Goal: Navigation & Orientation: Go to known website

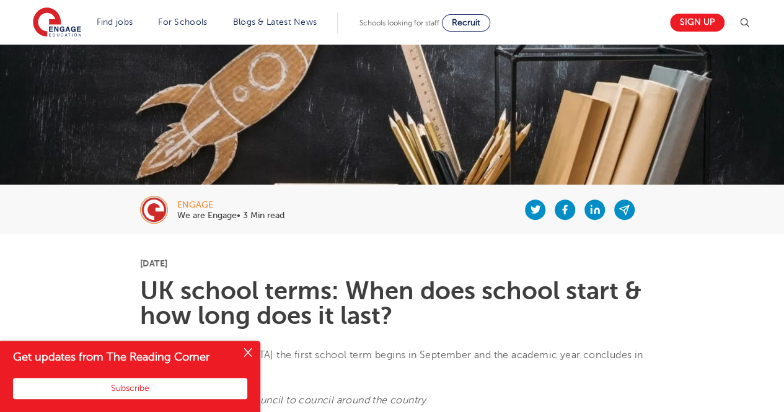
scroll to position [67, 0]
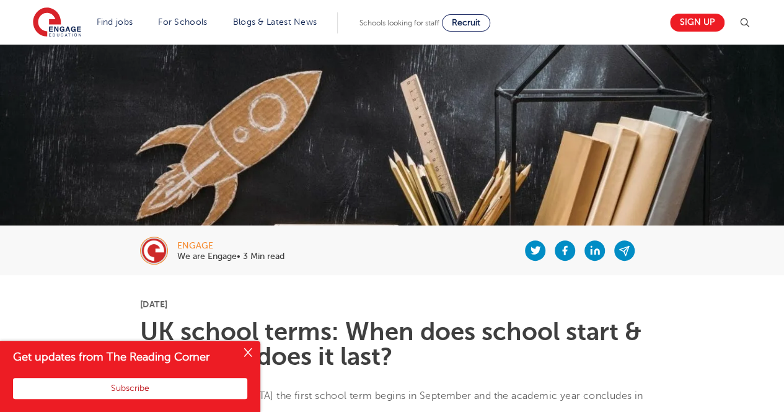
click at [167, 384] on button "Subscribe" at bounding box center [130, 388] width 234 height 21
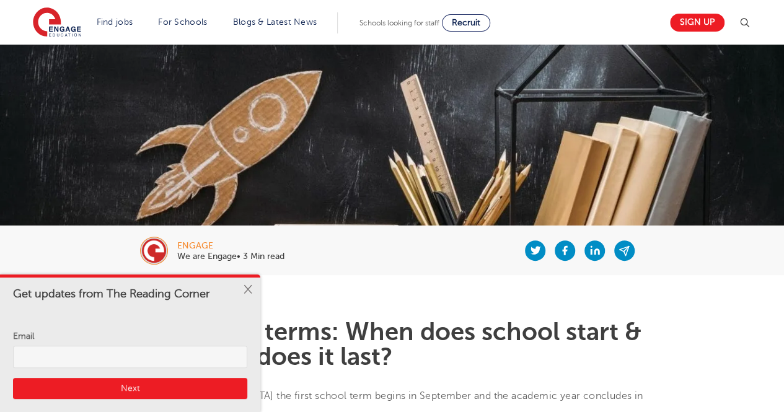
click at [252, 291] on button "Close" at bounding box center [247, 290] width 25 height 25
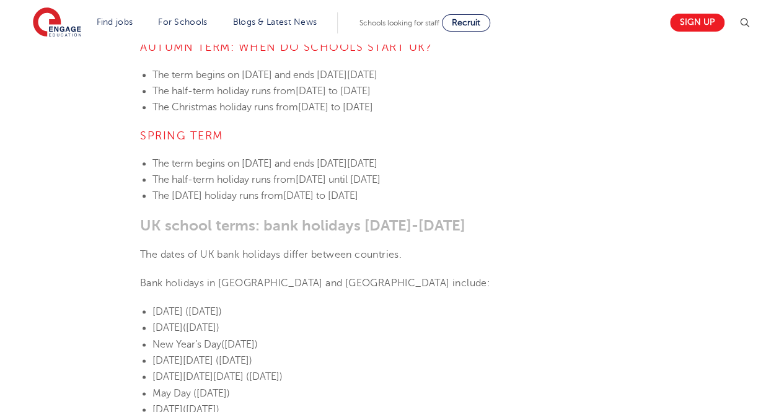
scroll to position [566, 0]
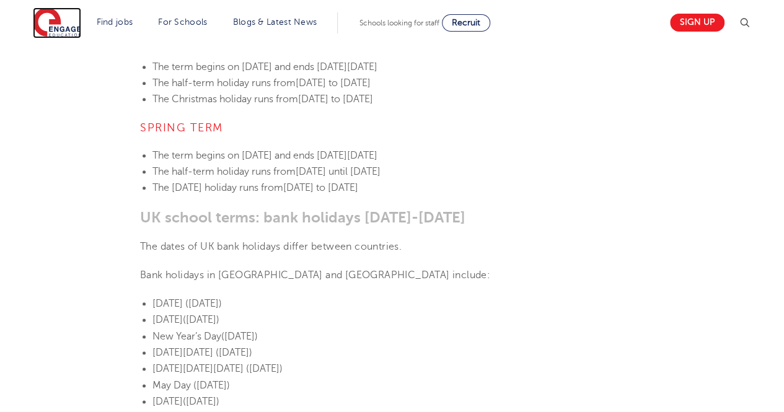
click at [63, 23] on img at bounding box center [57, 22] width 48 height 31
